Goal: Information Seeking & Learning: Find specific fact

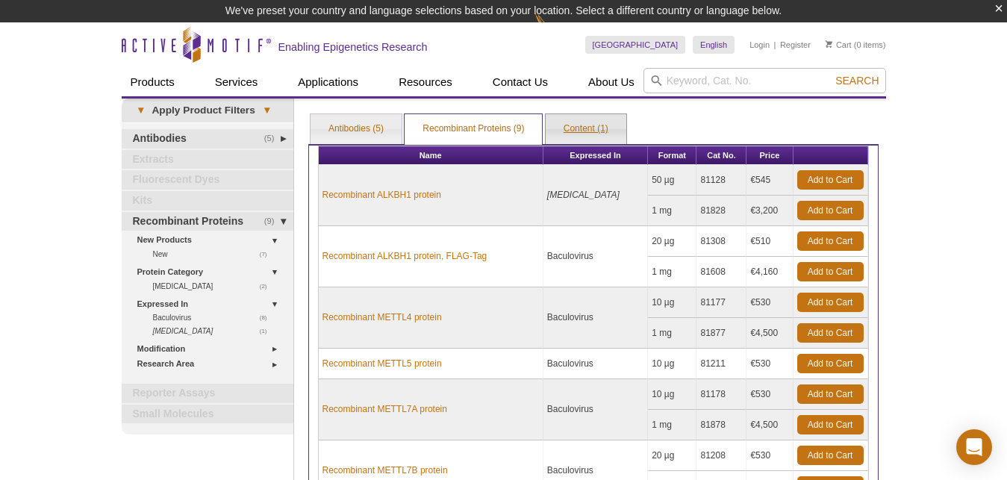
click at [595, 135] on link "Content (1)" at bounding box center [585, 129] width 81 height 30
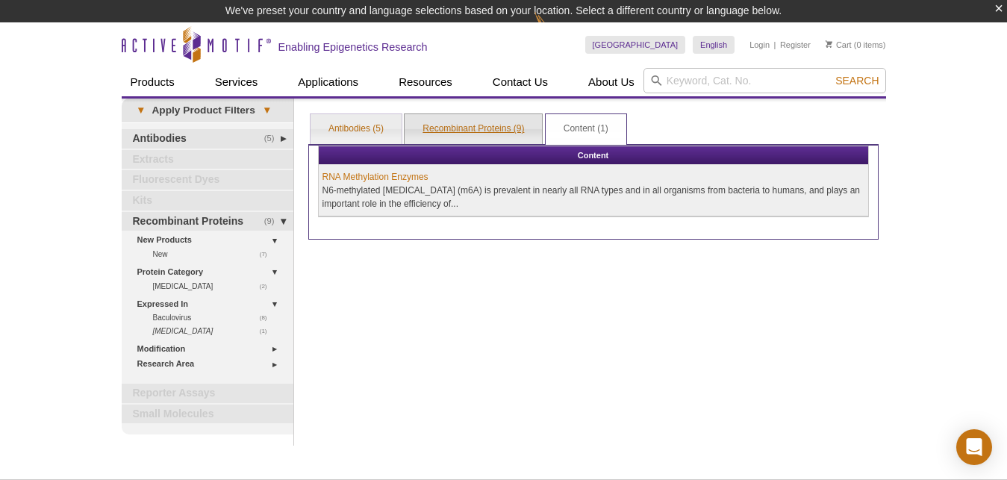
click at [490, 121] on link "Recombinant Proteins (9)" at bounding box center [472, 129] width 137 height 30
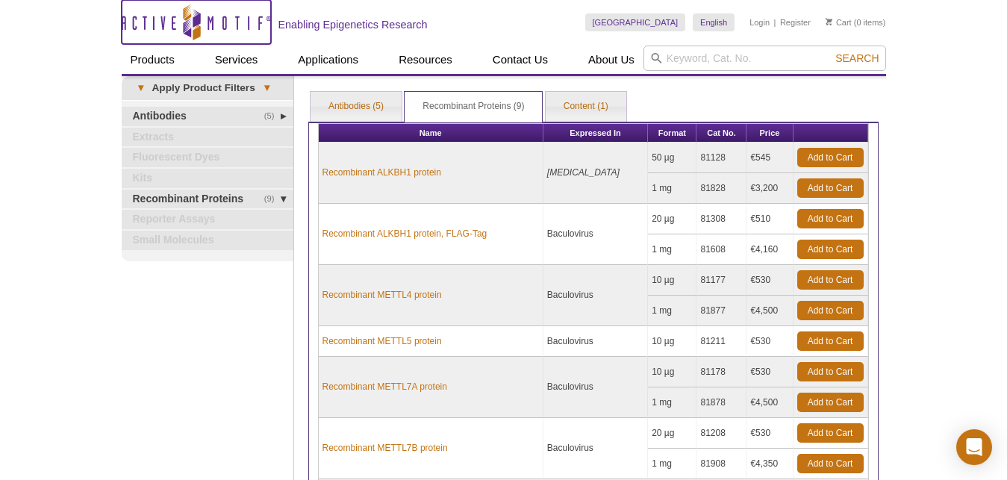
click at [147, 25] on icon "Active Motif Logo" at bounding box center [196, 22] width 149 height 37
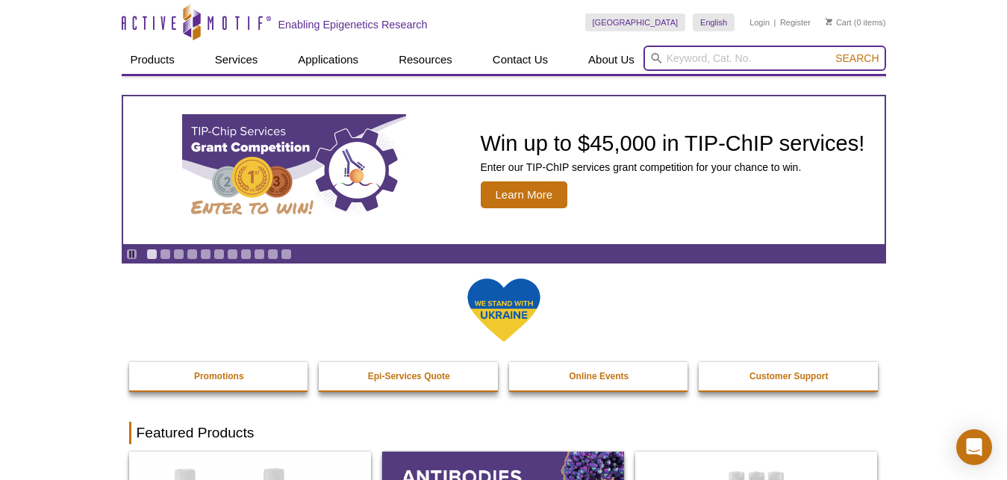
click at [707, 66] on input "search" at bounding box center [764, 58] width 243 height 25
paste input "m6A RNA Methylation As"
type input "m6A RNA Methylation Assay kit"
click at [831, 51] on button "Search" at bounding box center [857, 57] width 52 height 13
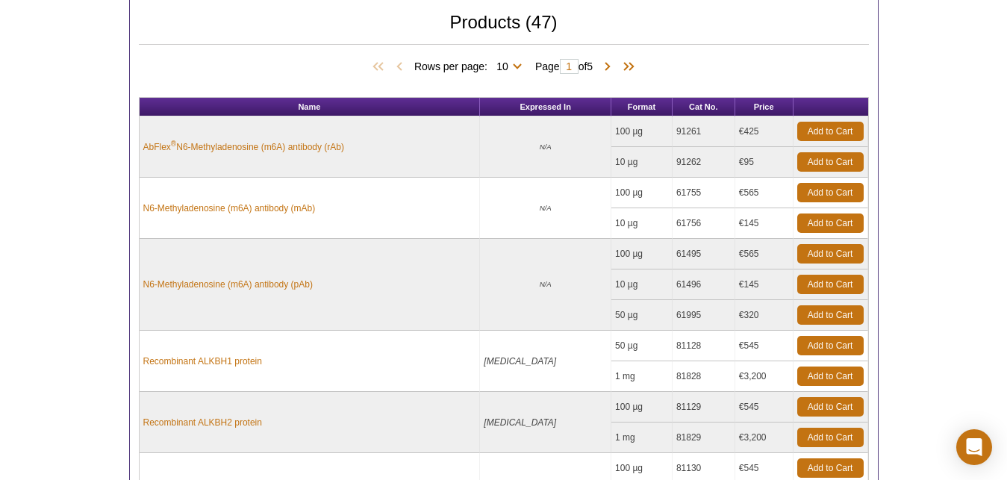
scroll to position [649, 0]
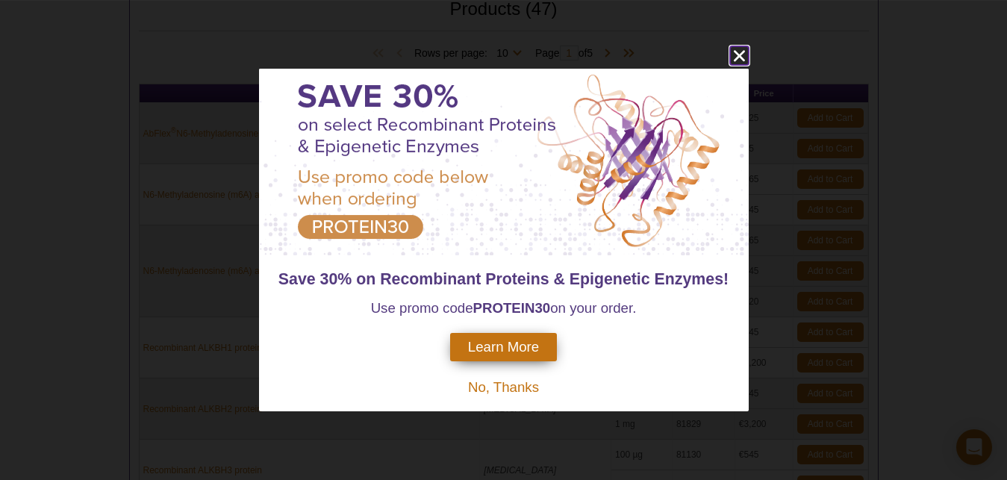
click at [739, 55] on icon "close" at bounding box center [738, 56] width 11 height 11
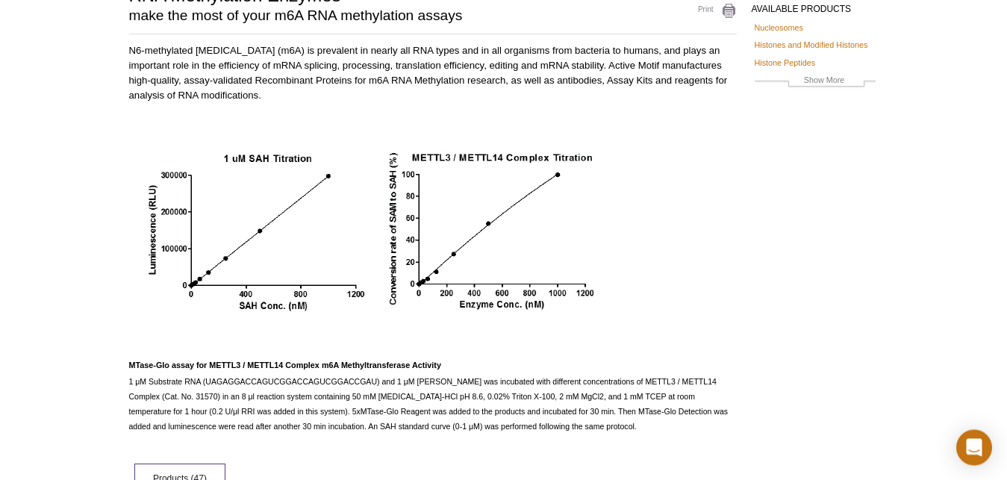
scroll to position [0, 0]
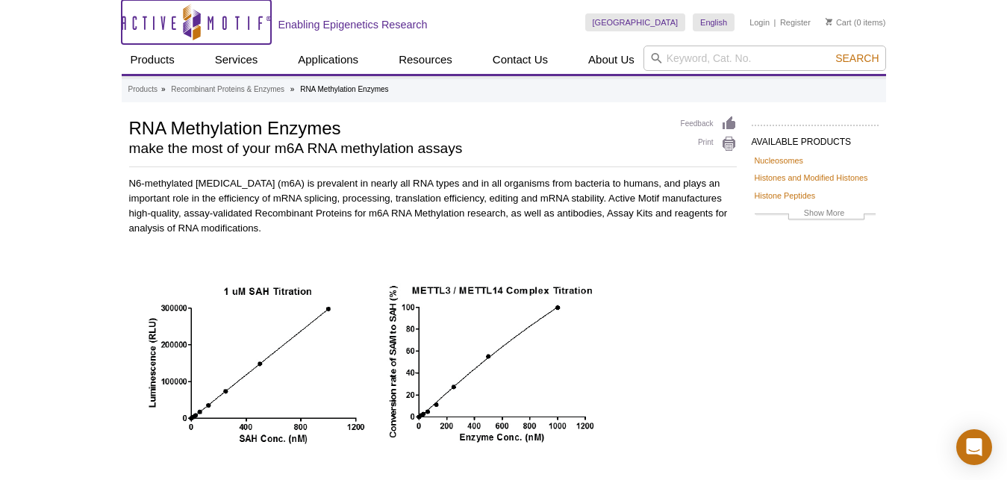
click at [188, 30] on icon "Active Motif Logo" at bounding box center [196, 22] width 149 height 37
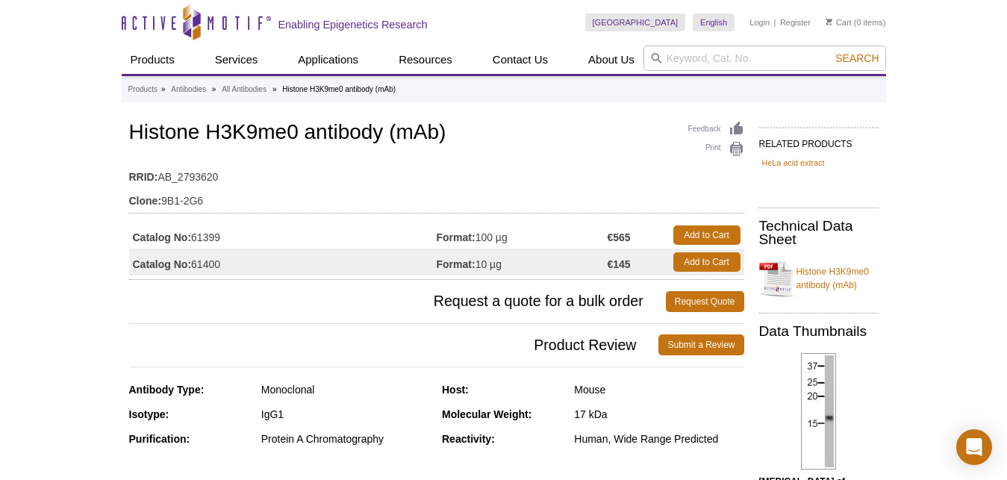
click at [301, 241] on td "Catalog No: 61399" at bounding box center [282, 235] width 307 height 27
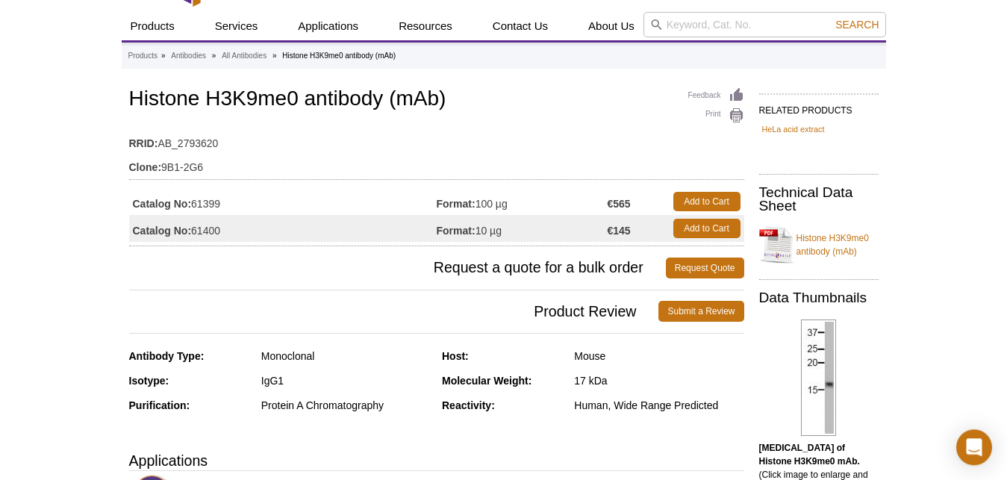
scroll to position [33, 0]
